Goal: Complete application form

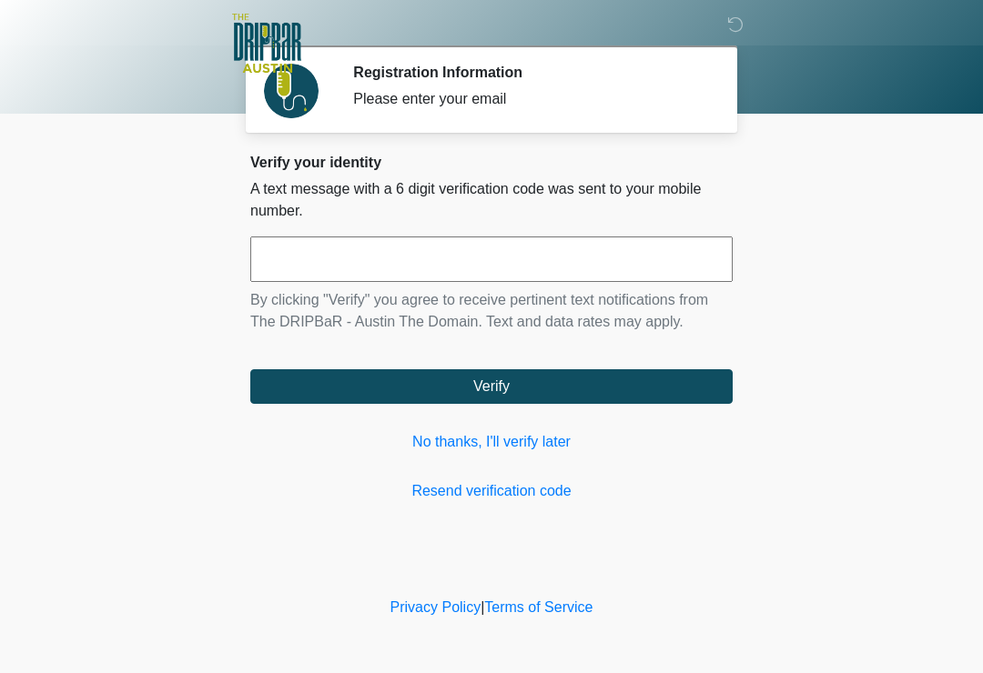
click at [521, 447] on link "No thanks, I'll verify later" at bounding box center [491, 442] width 482 height 22
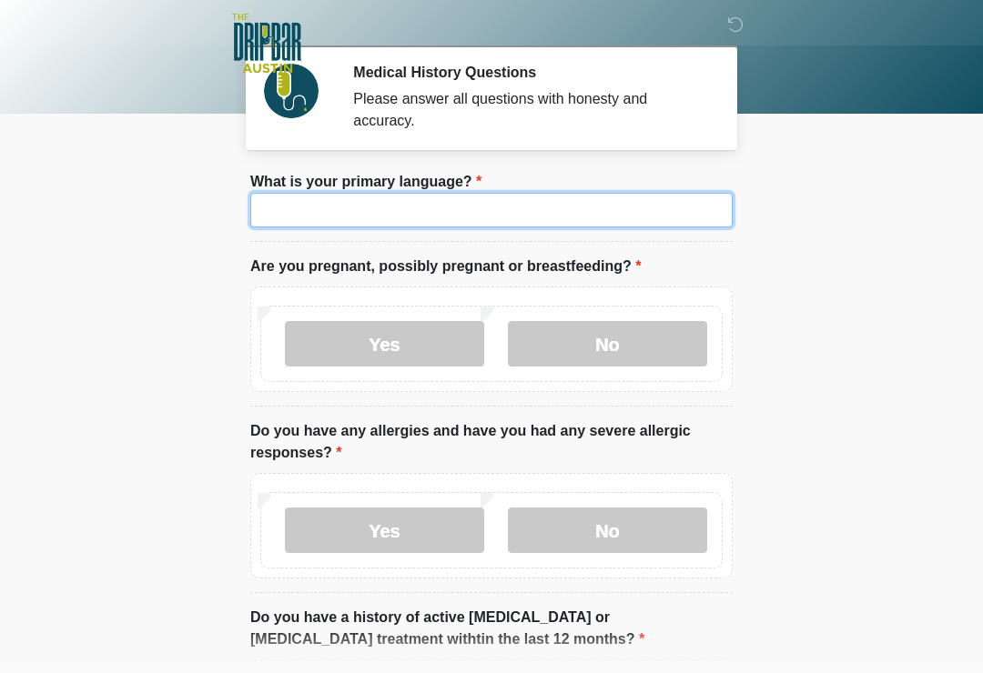
click at [499, 215] on input "What is your primary language?" at bounding box center [491, 210] width 482 height 35
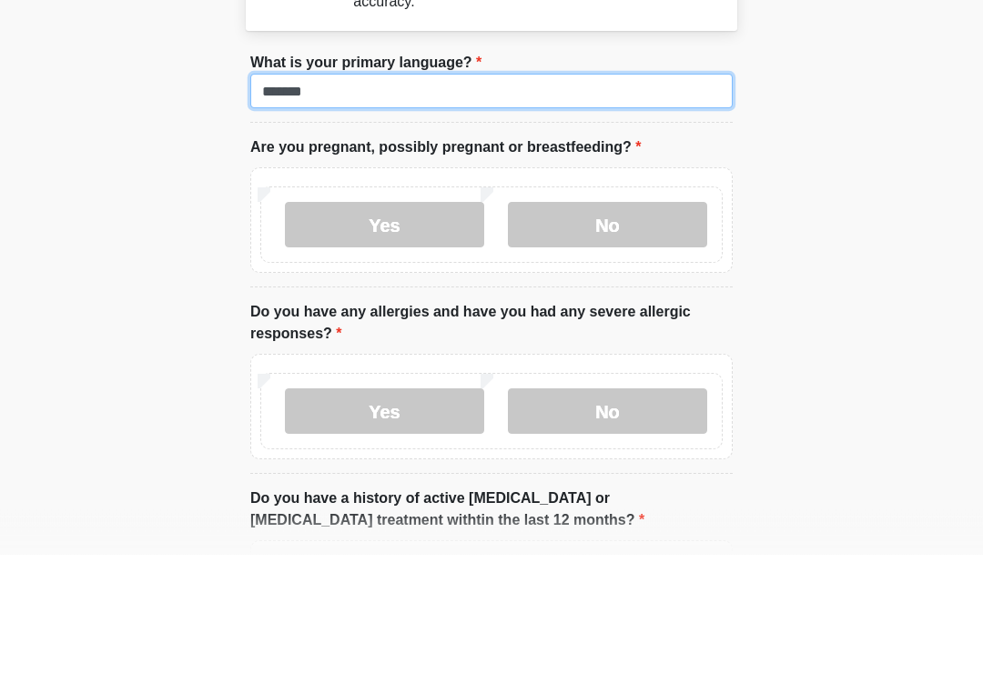
type input "*******"
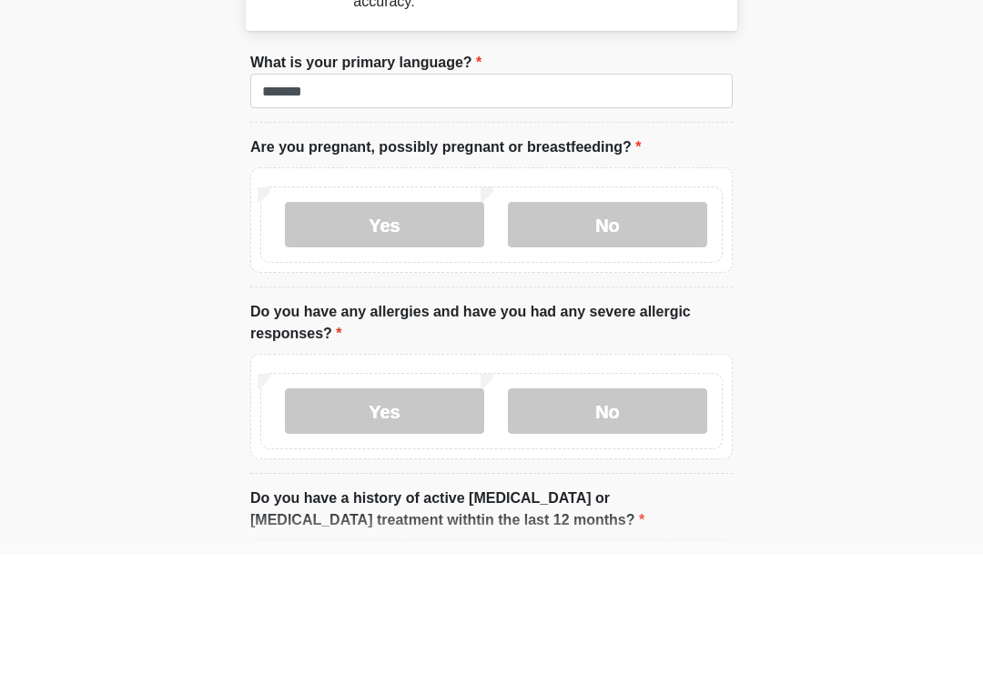
click at [639, 321] on label "No" at bounding box center [607, 343] width 199 height 45
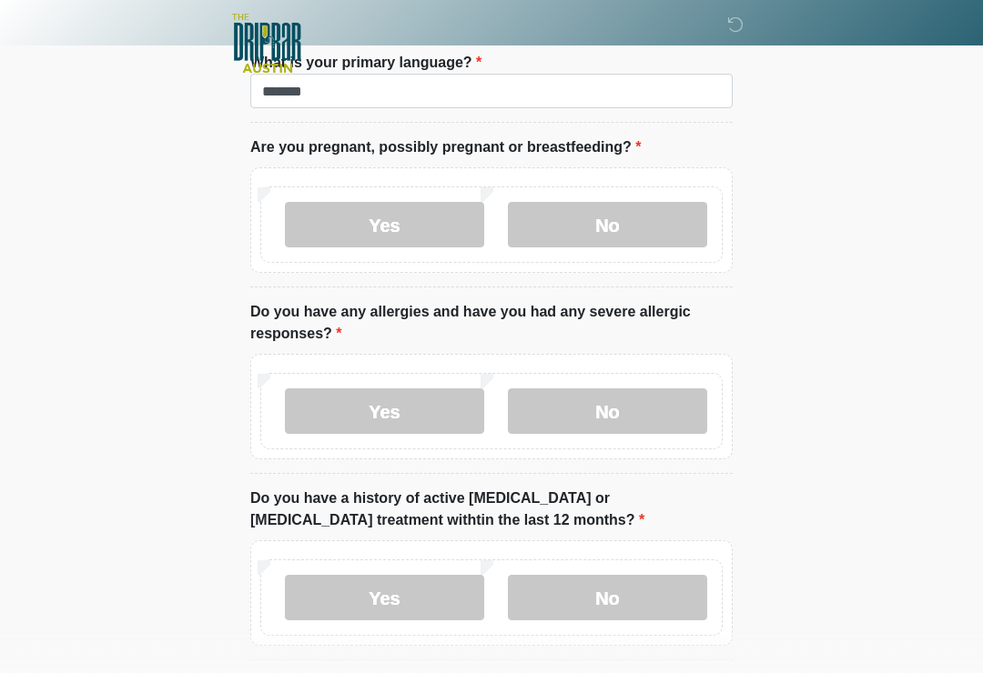
click at [626, 414] on label "No" at bounding box center [607, 411] width 199 height 45
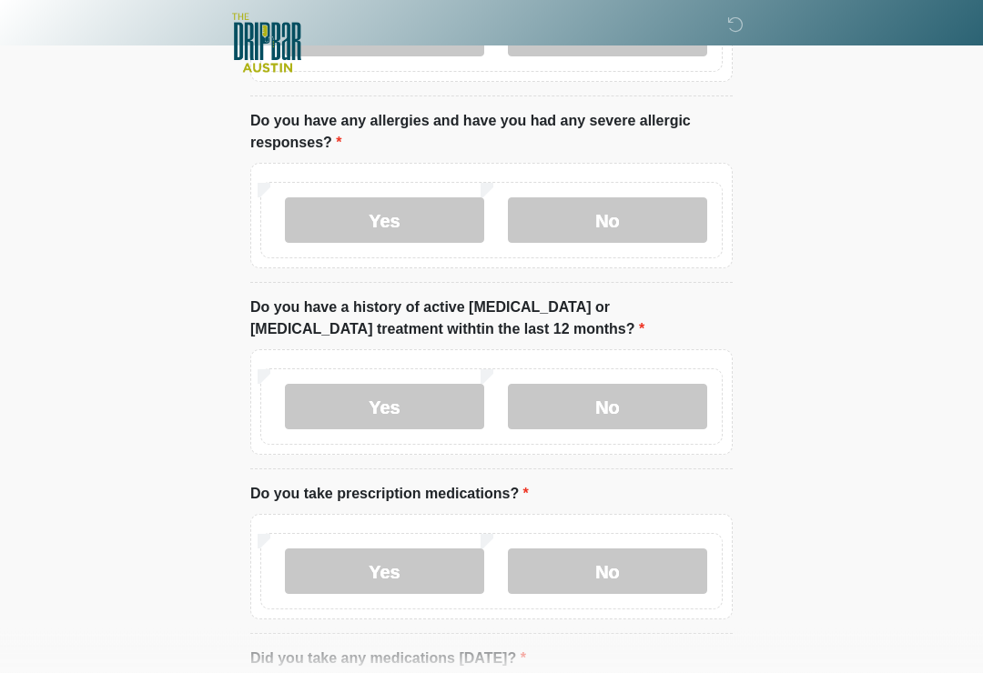
scroll to position [310, 0]
click at [406, 413] on label "Yes" at bounding box center [384, 406] width 199 height 45
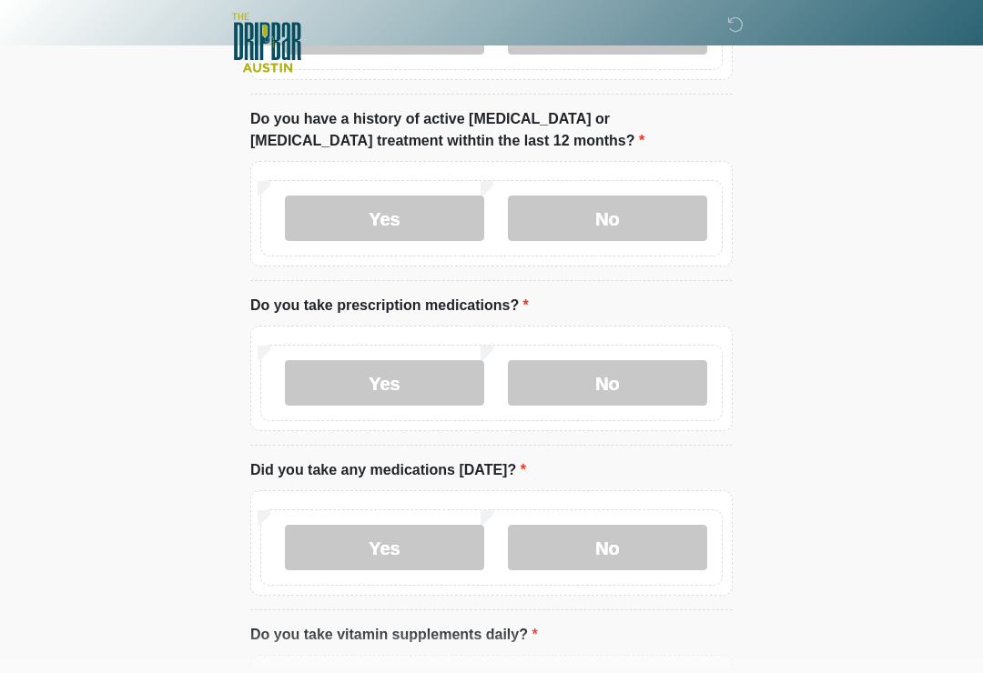
scroll to position [499, 0]
click at [401, 383] on label "Yes" at bounding box center [384, 382] width 199 height 45
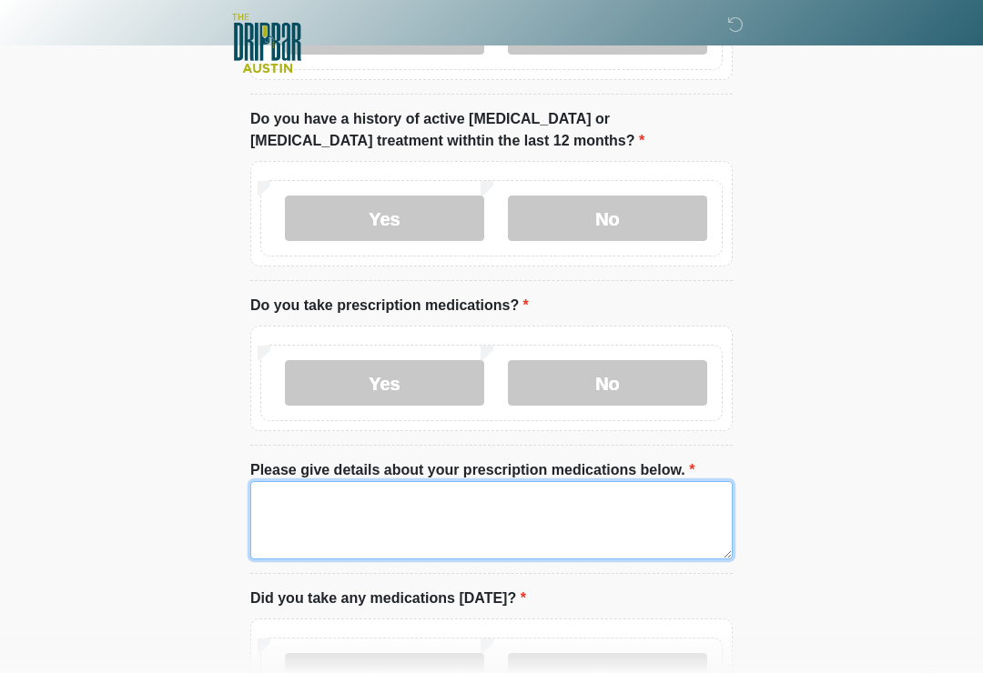
click at [358, 507] on textarea "Please give details about your prescription medications below." at bounding box center [491, 520] width 482 height 78
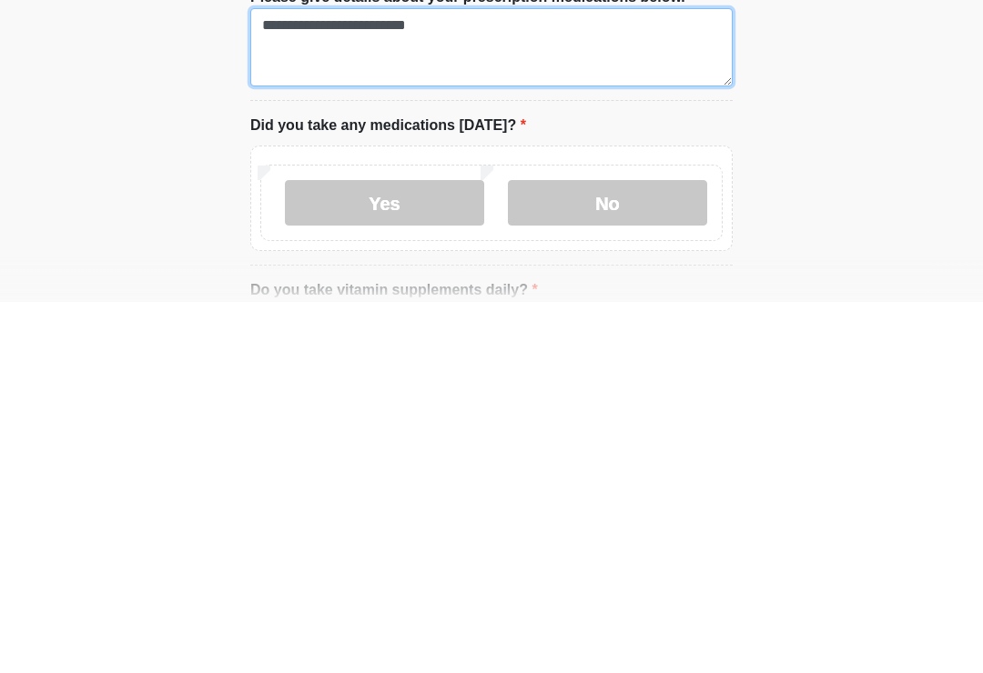
scroll to position [607, 0]
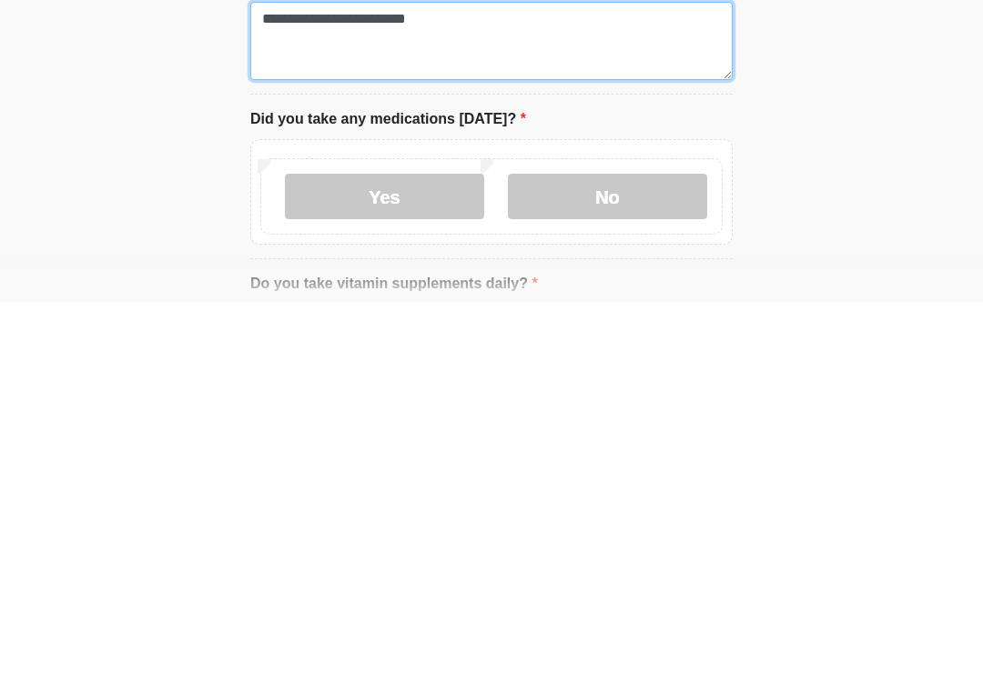
type textarea "**********"
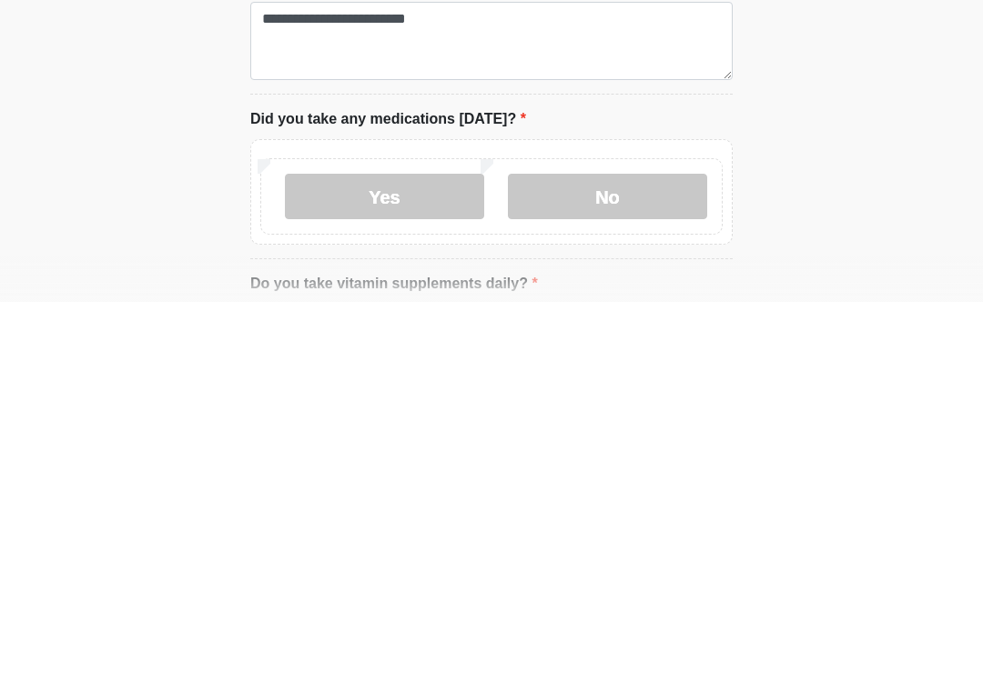
click at [399, 545] on label "Yes" at bounding box center [384, 567] width 199 height 45
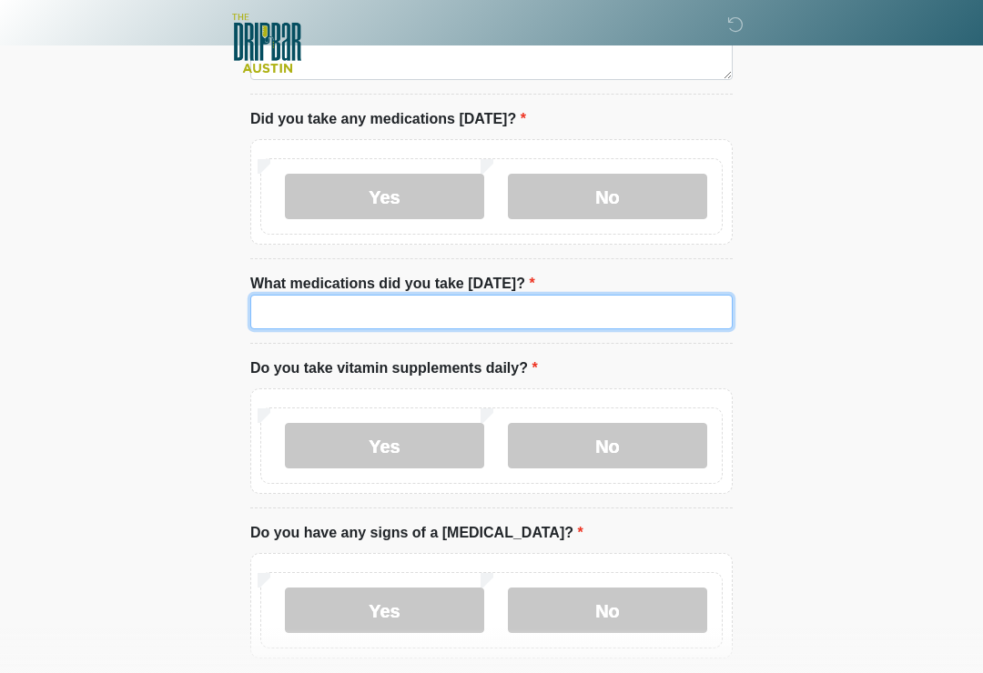
click at [410, 314] on input "What medications did you take [DATE]?" at bounding box center [491, 312] width 482 height 35
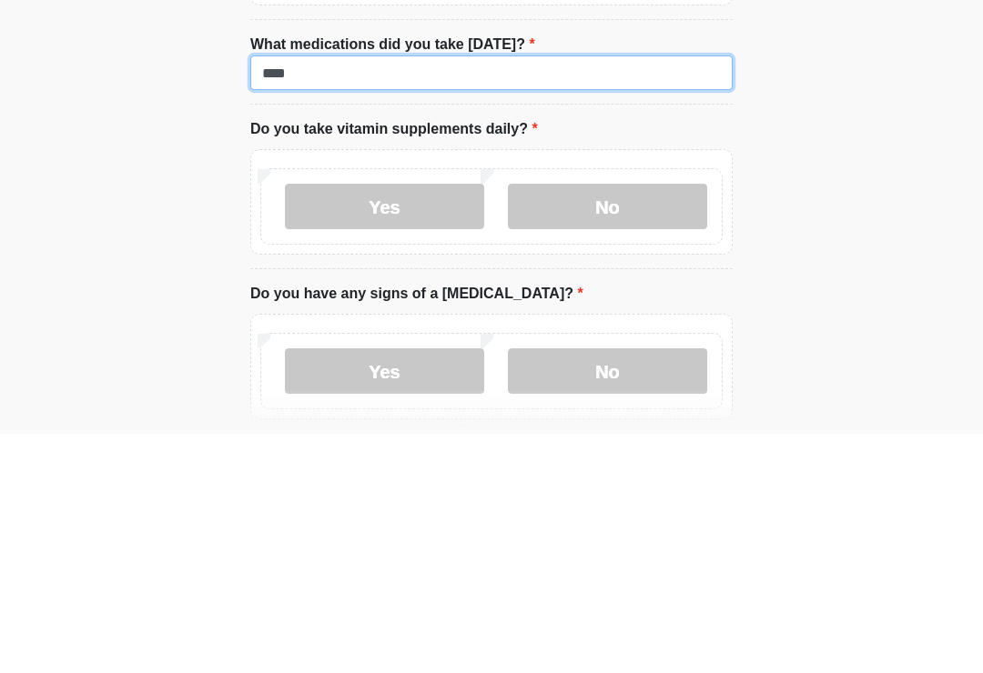
type input "****"
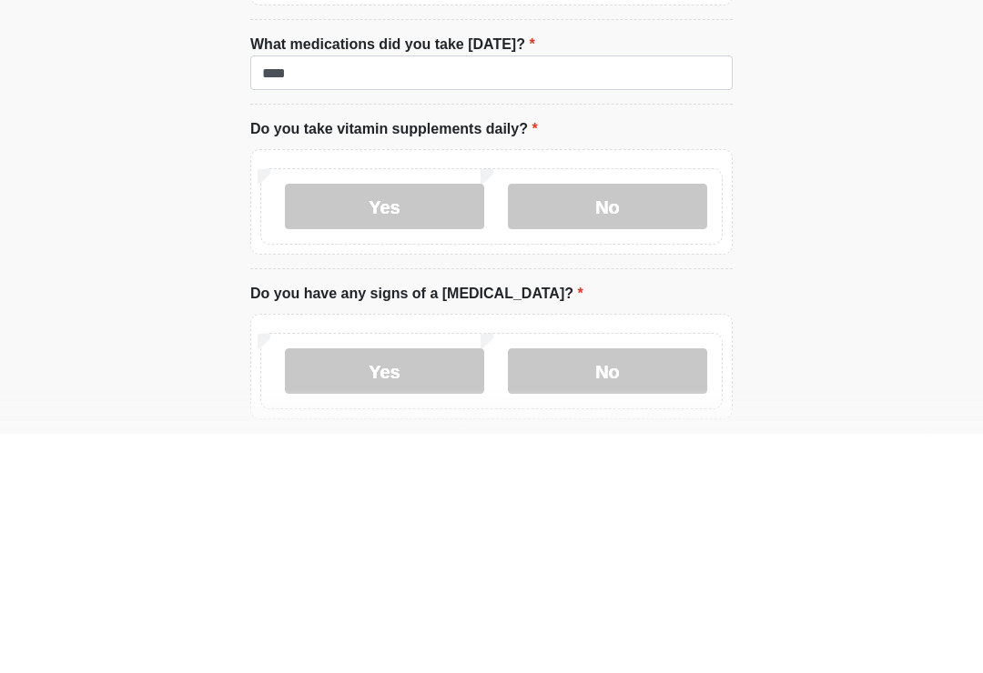
click at [622, 423] on label "No" at bounding box center [607, 445] width 199 height 45
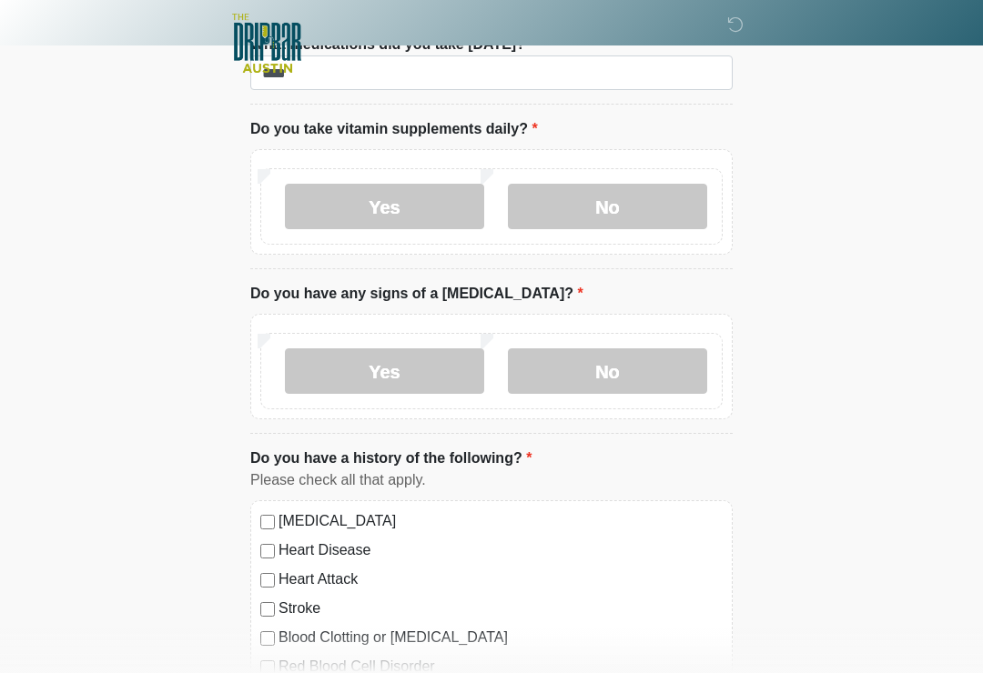
click at [652, 368] on label "No" at bounding box center [607, 371] width 199 height 45
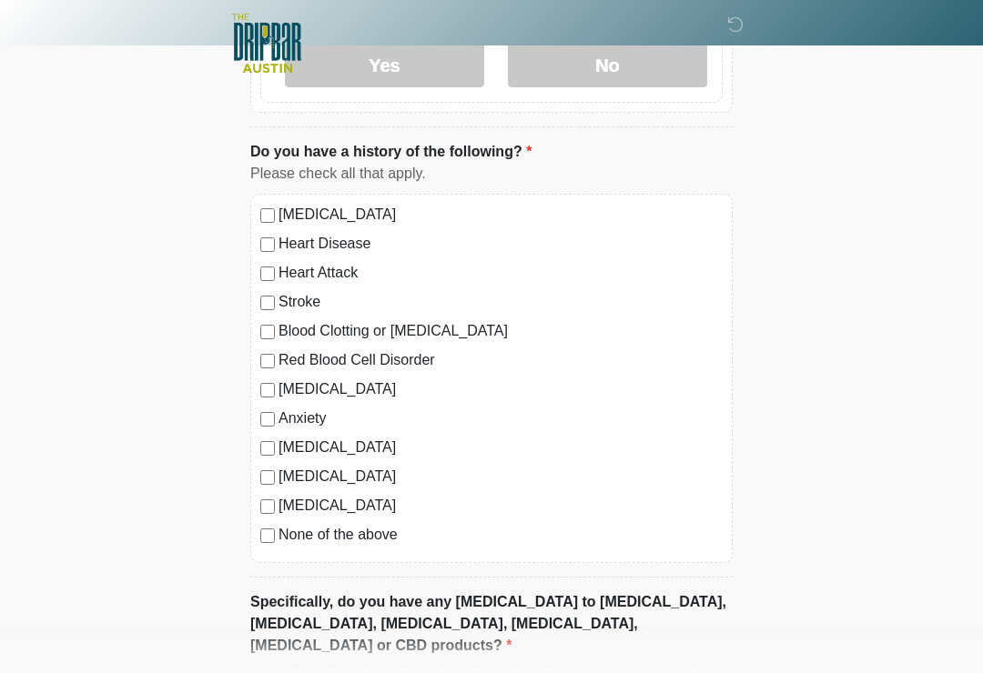
scroll to position [1526, 0]
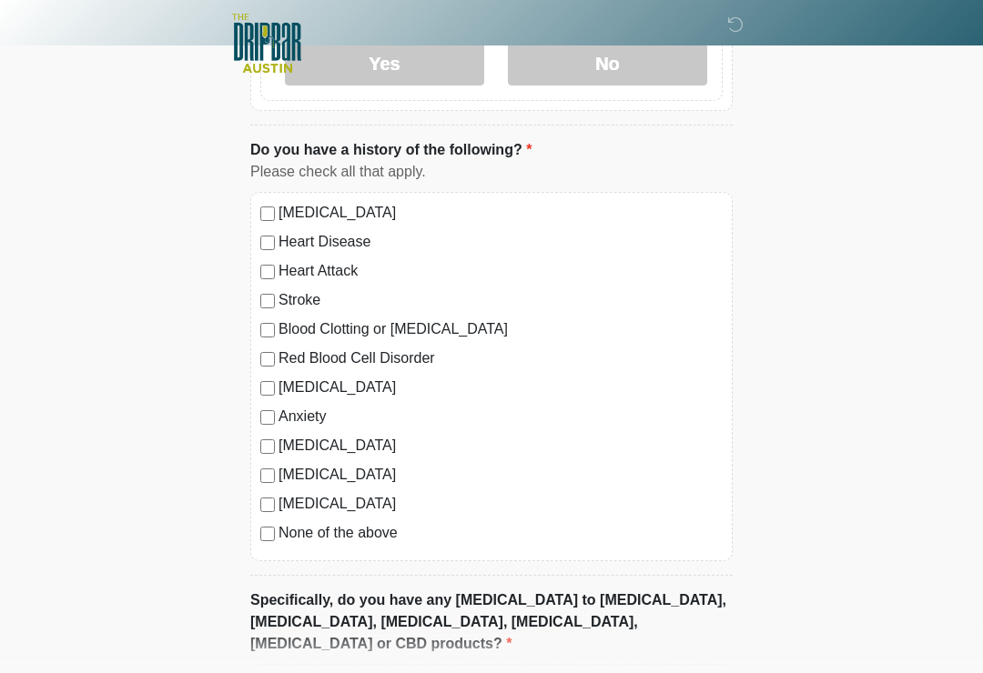
click at [271, 318] on div "Blood Clotting or [MEDICAL_DATA]" at bounding box center [491, 329] width 462 height 22
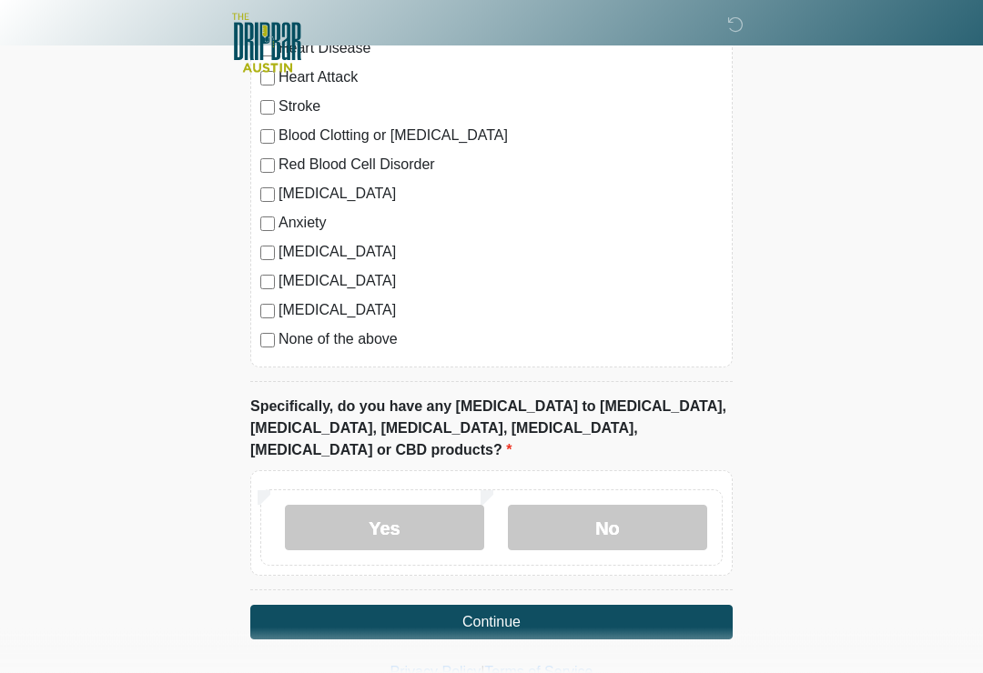
scroll to position [1729, 0]
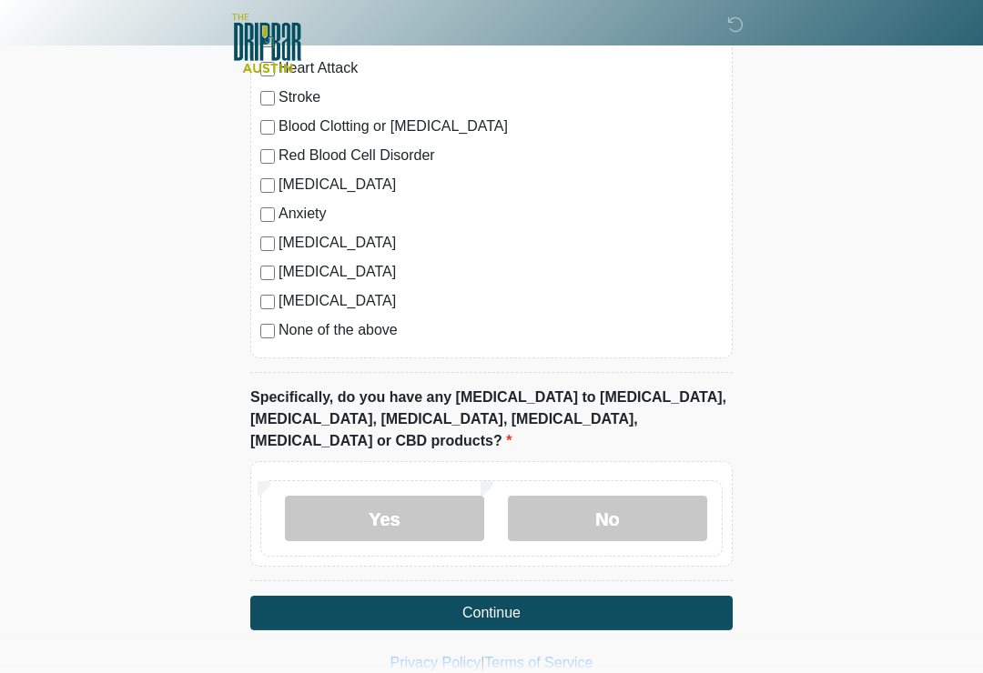
click at [623, 500] on label "No" at bounding box center [607, 518] width 199 height 45
click at [551, 596] on button "Continue" at bounding box center [491, 613] width 482 height 35
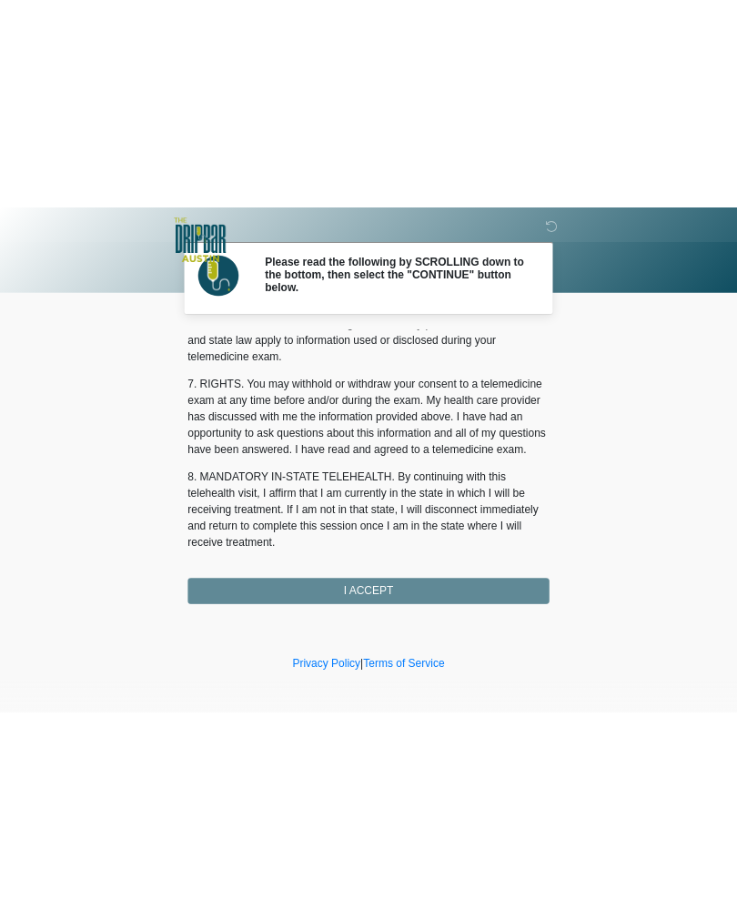
scroll to position [768, 0]
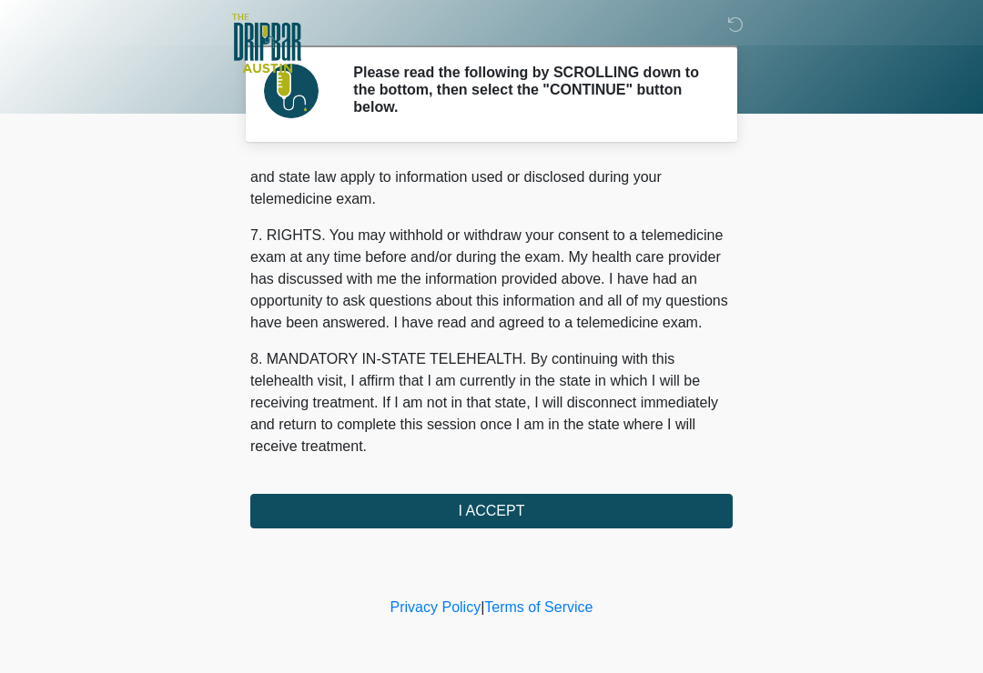
click at [611, 501] on button "I ACCEPT" at bounding box center [491, 511] width 482 height 35
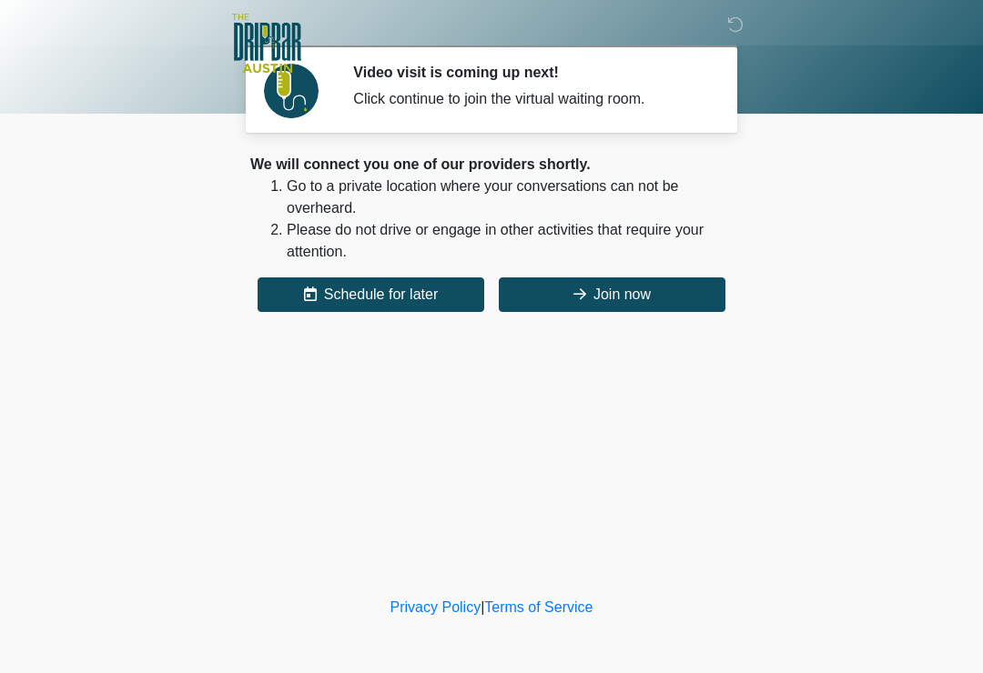
click at [646, 300] on button "Join now" at bounding box center [612, 295] width 227 height 35
